Goal: Transaction & Acquisition: Purchase product/service

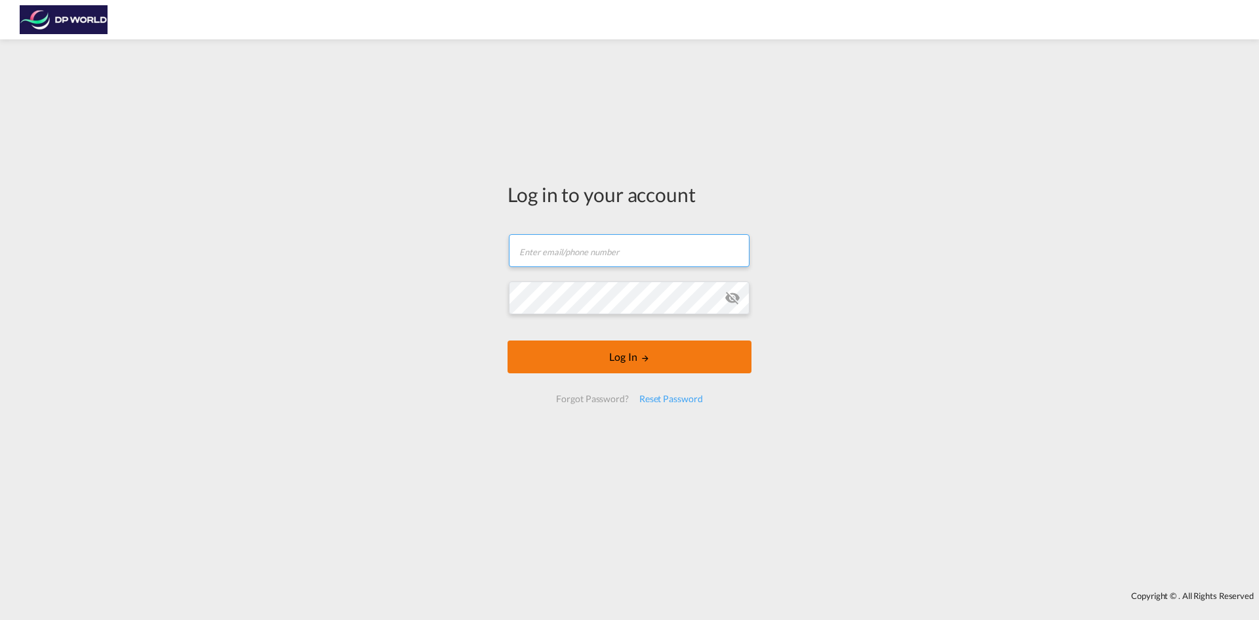
type input "[EMAIL_ADDRESS][PERSON_NAME][DOMAIN_NAME]"
click at [640, 367] on button "Log In" at bounding box center [630, 356] width 244 height 33
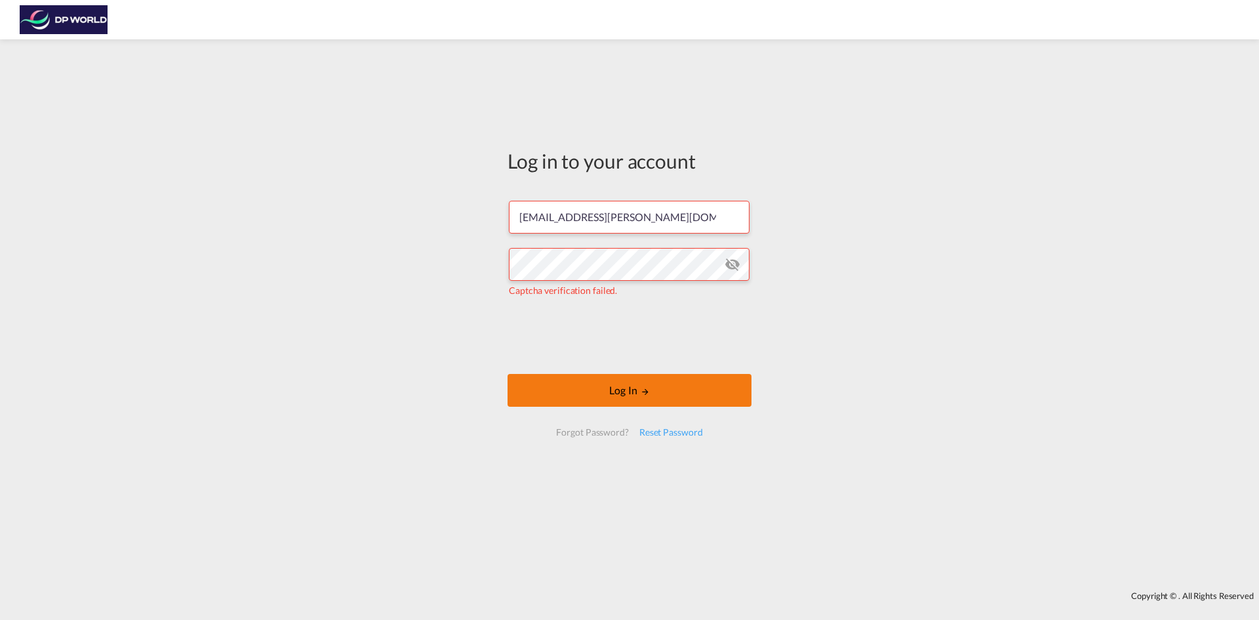
click at [641, 380] on button "Log In" at bounding box center [630, 390] width 244 height 33
click at [700, 388] on button "Log In" at bounding box center [630, 390] width 244 height 33
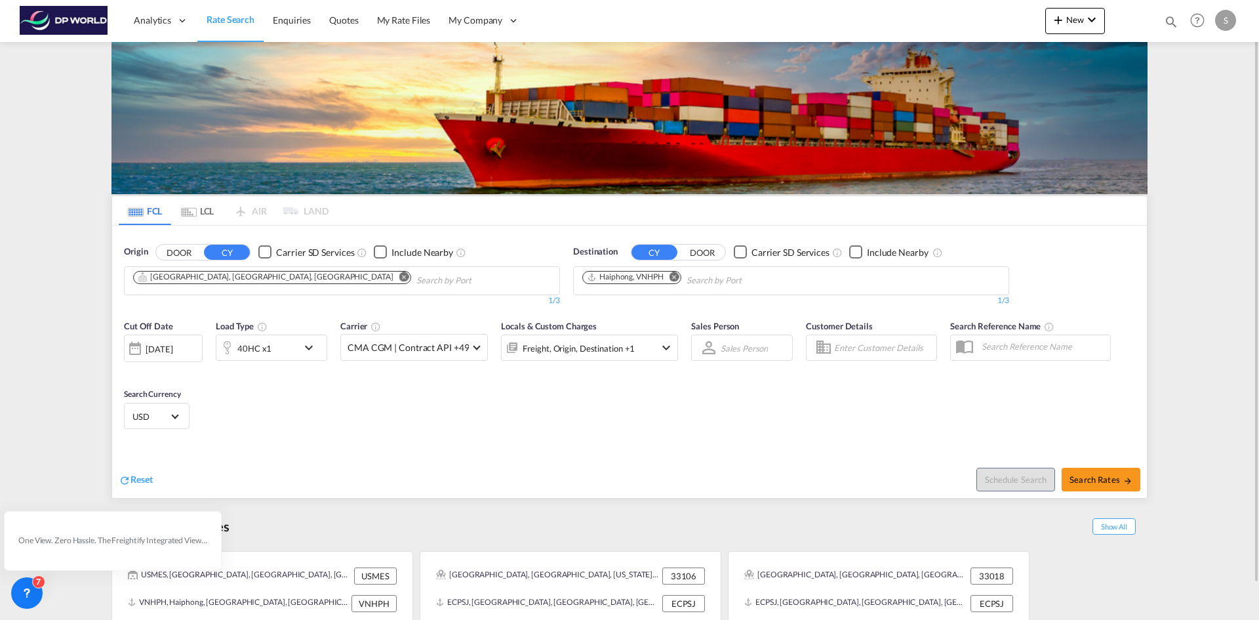
click at [399, 278] on md-icon "Remove" at bounding box center [404, 277] width 10 height 10
click at [249, 280] on input "Chips input." at bounding box center [195, 280] width 125 height 21
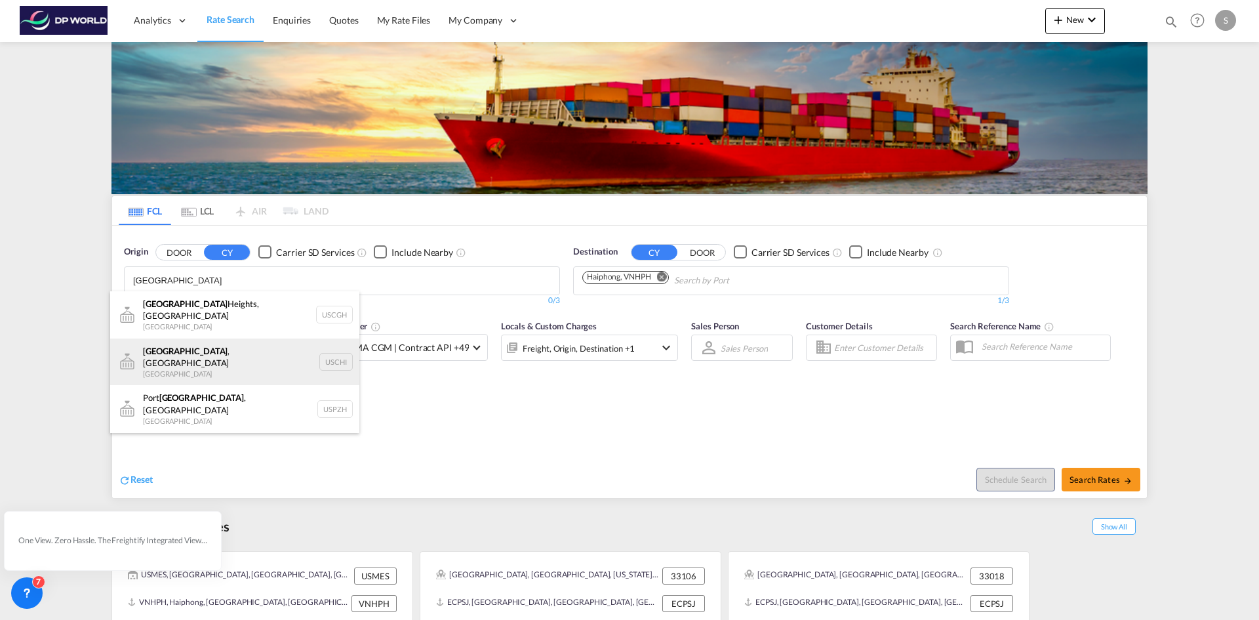
type input "CHICAGO"
click at [200, 350] on div "Chicago , IL United States USCHI" at bounding box center [234, 361] width 249 height 47
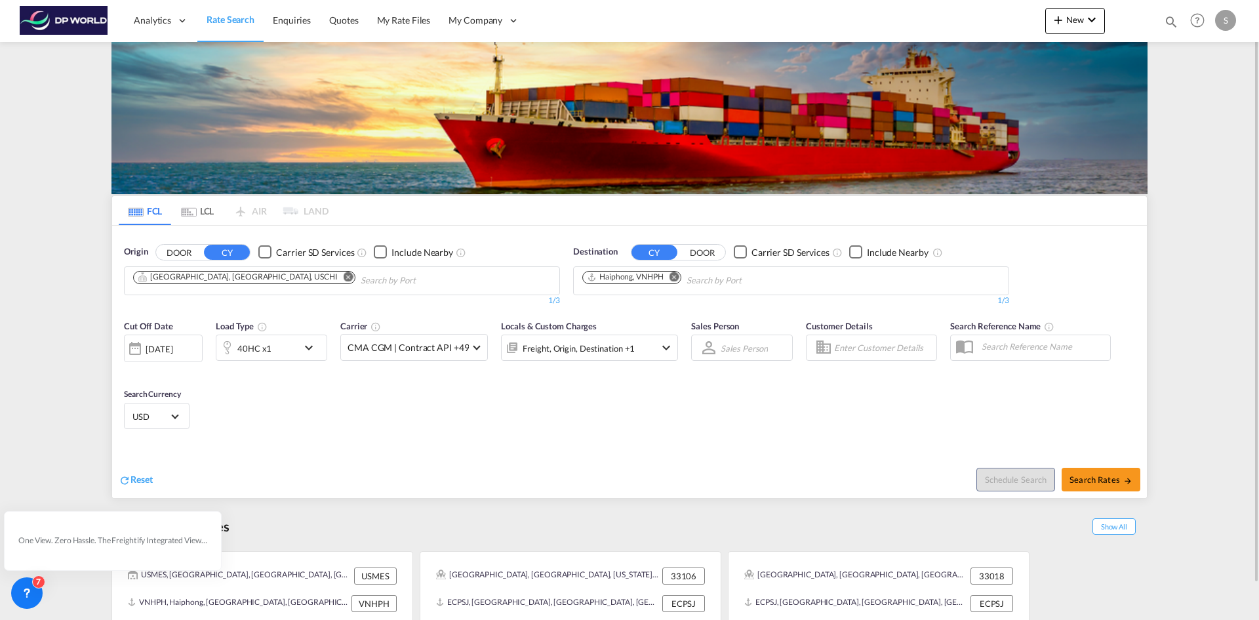
click at [670, 280] on button "Remove" at bounding box center [671, 278] width 20 height 13
click at [655, 281] on body "Analytics Dashboard Rate Search Enquiries Quotes My Rate Files My Company" at bounding box center [629, 310] width 1259 height 620
type input "WALVIS"
drag, startPoint x: 660, startPoint y: 315, endPoint x: 700, endPoint y: 336, distance: 45.2
click at [661, 315] on div "Walvis Bay Namibia NAWVB" at bounding box center [683, 310] width 249 height 39
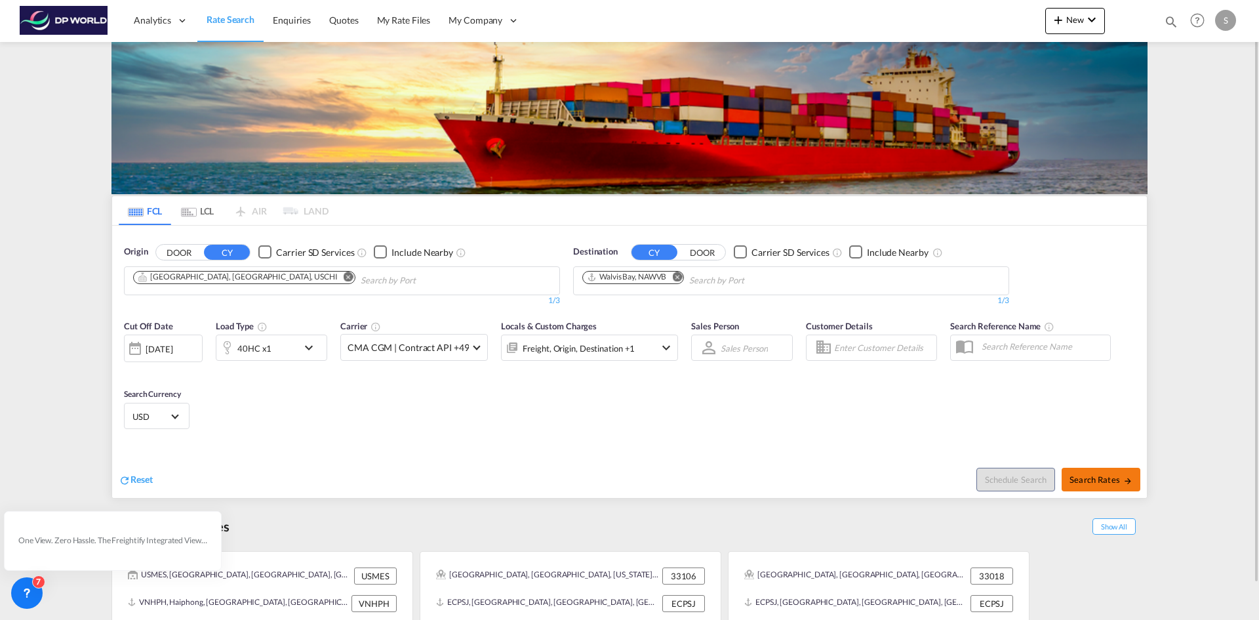
click at [1089, 481] on span "Search Rates" at bounding box center [1101, 479] width 63 height 10
type input "USCHI to NAWVB / 7 Oct 2025"
